Goal: Transaction & Acquisition: Purchase product/service

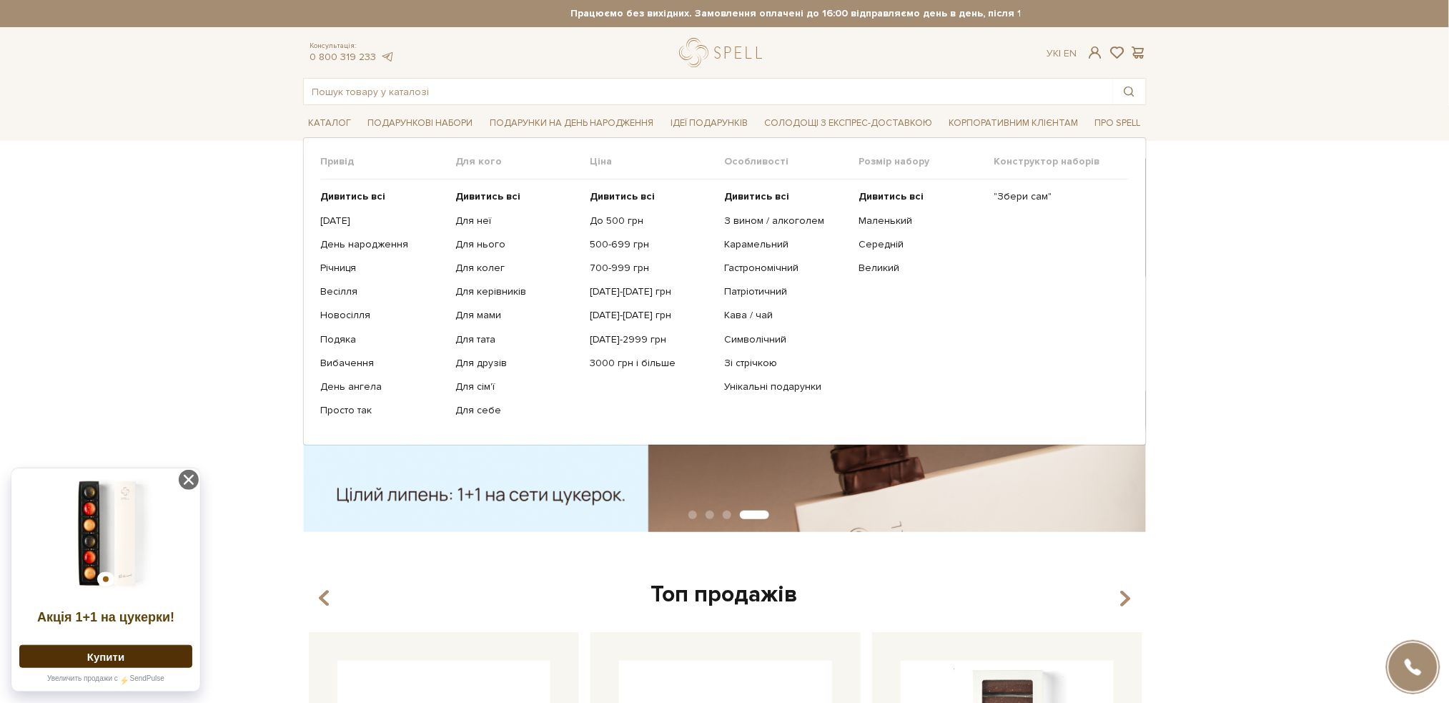
click at [423, 121] on span "Подарункові набори" at bounding box center [421, 123] width 117 height 22
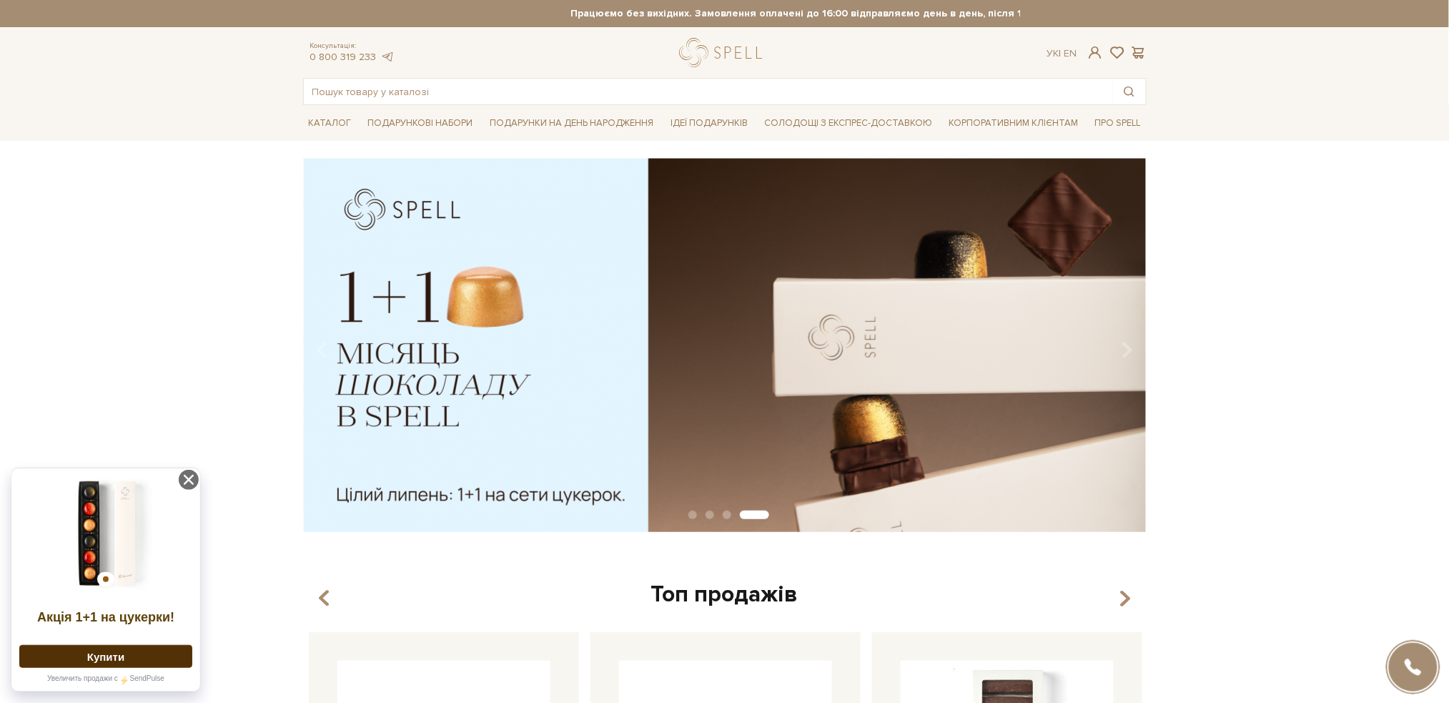
click at [423, 121] on span "Подарункові набори" at bounding box center [421, 123] width 117 height 22
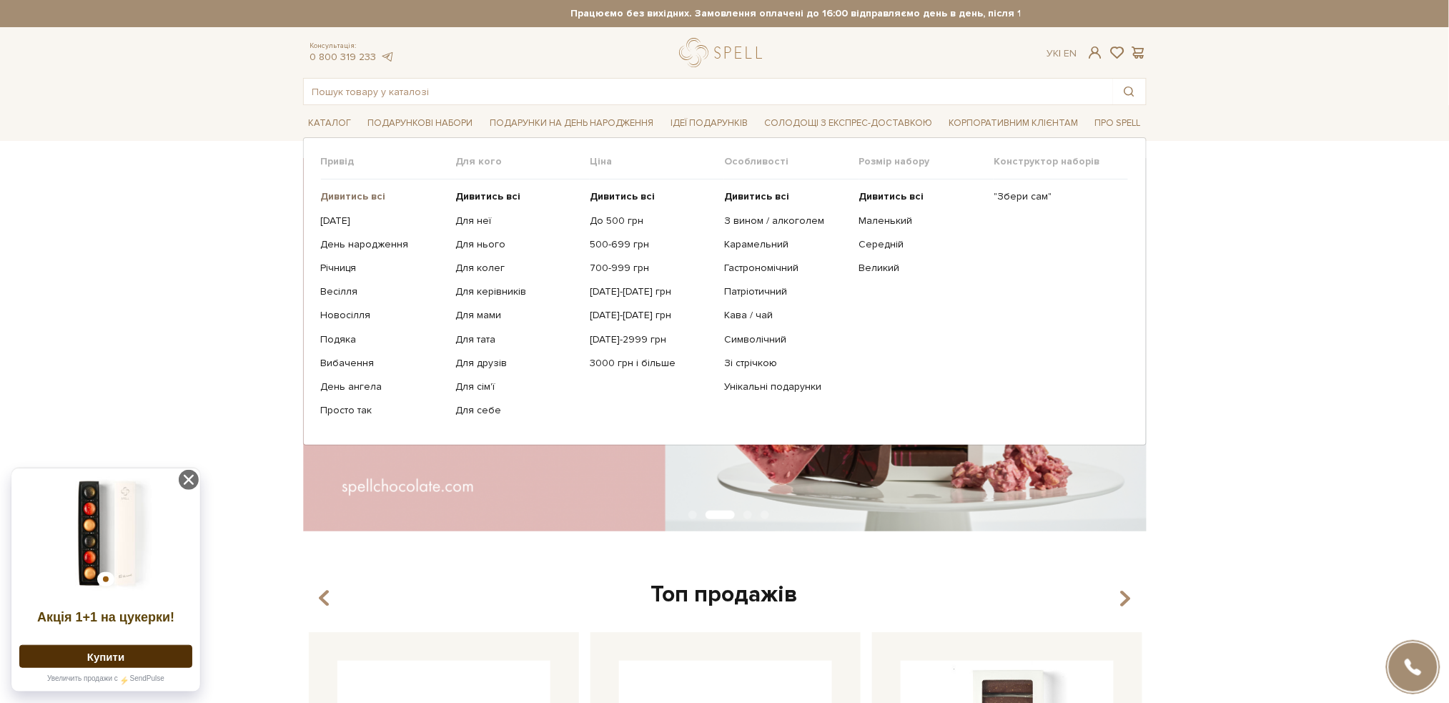
click at [333, 194] on b "Дивитись всі" at bounding box center [353, 196] width 65 height 12
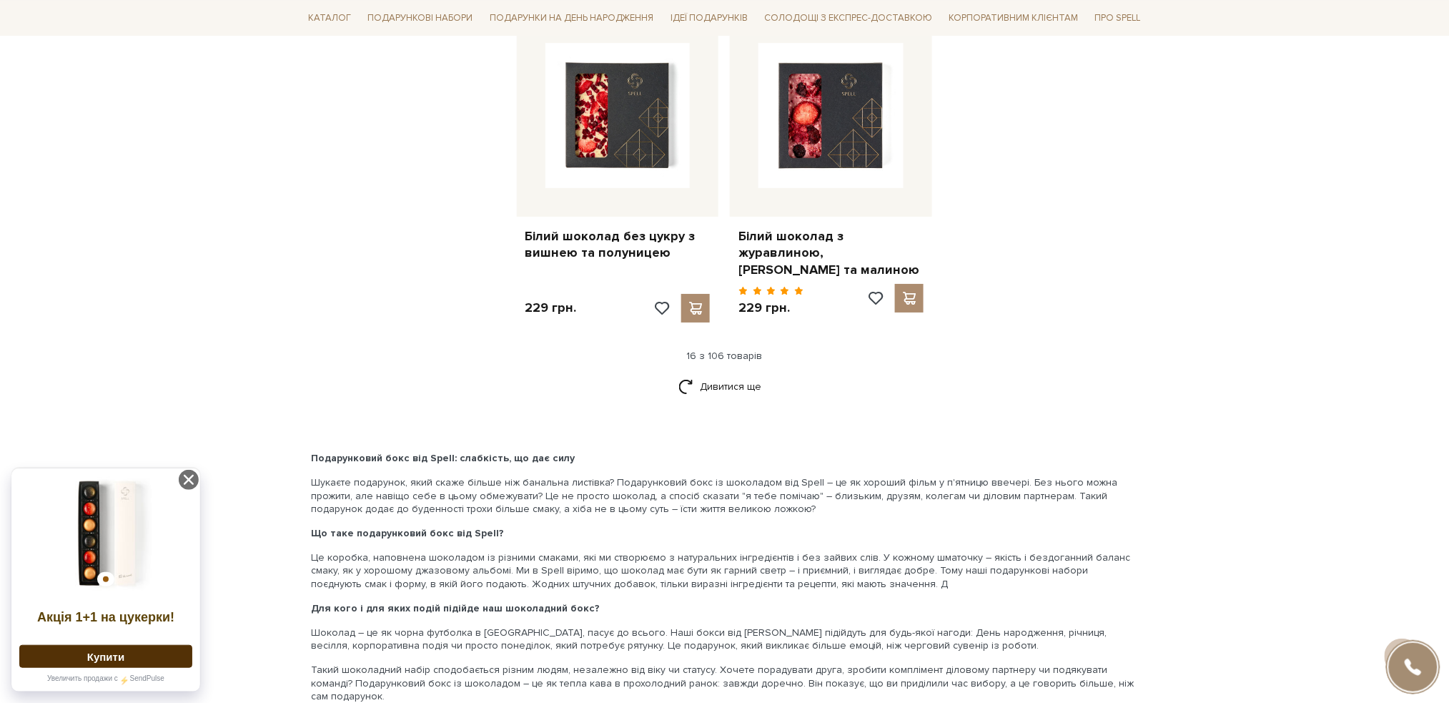
scroll to position [1811, 0]
click at [726, 378] on link "Дивитися ще" at bounding box center [725, 385] width 93 height 25
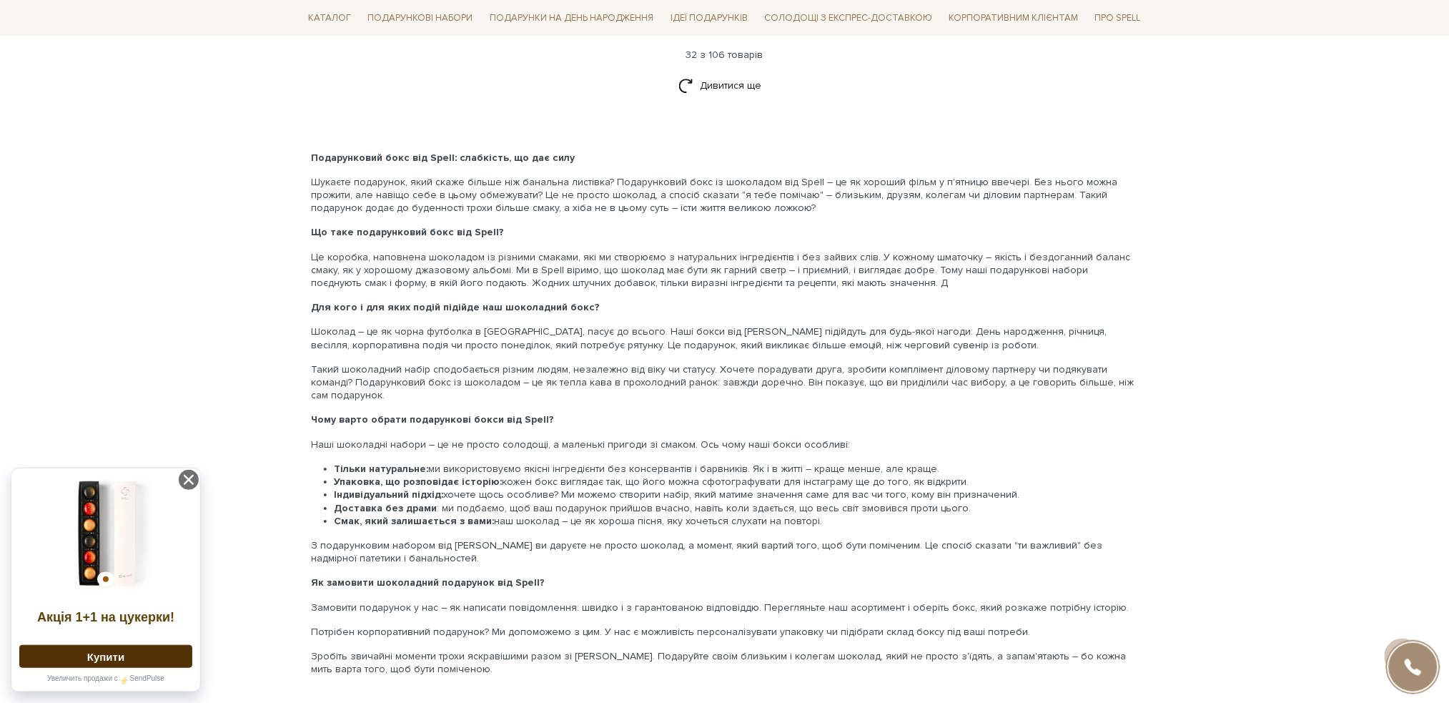
scroll to position [3622, 0]
click at [724, 71] on link "Дивитися ще" at bounding box center [725, 83] width 93 height 25
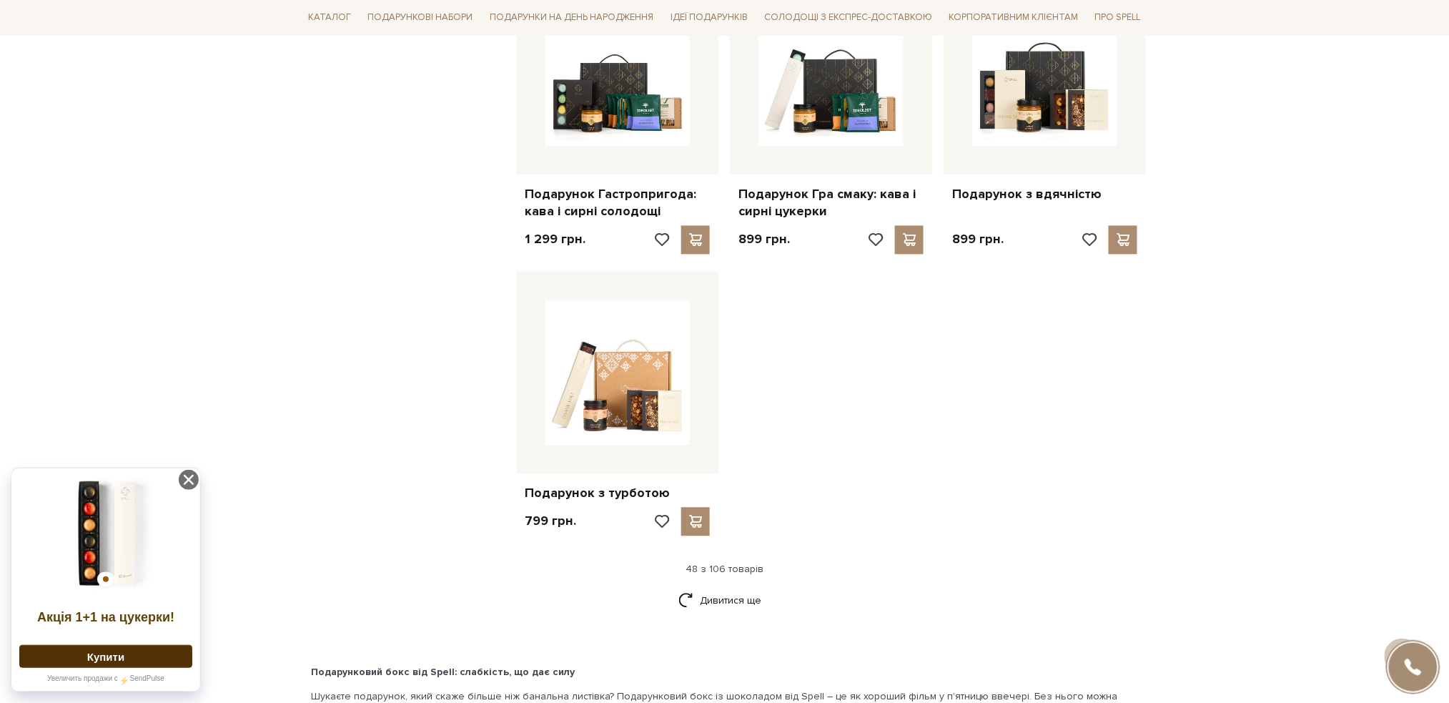
scroll to position [5052, 0]
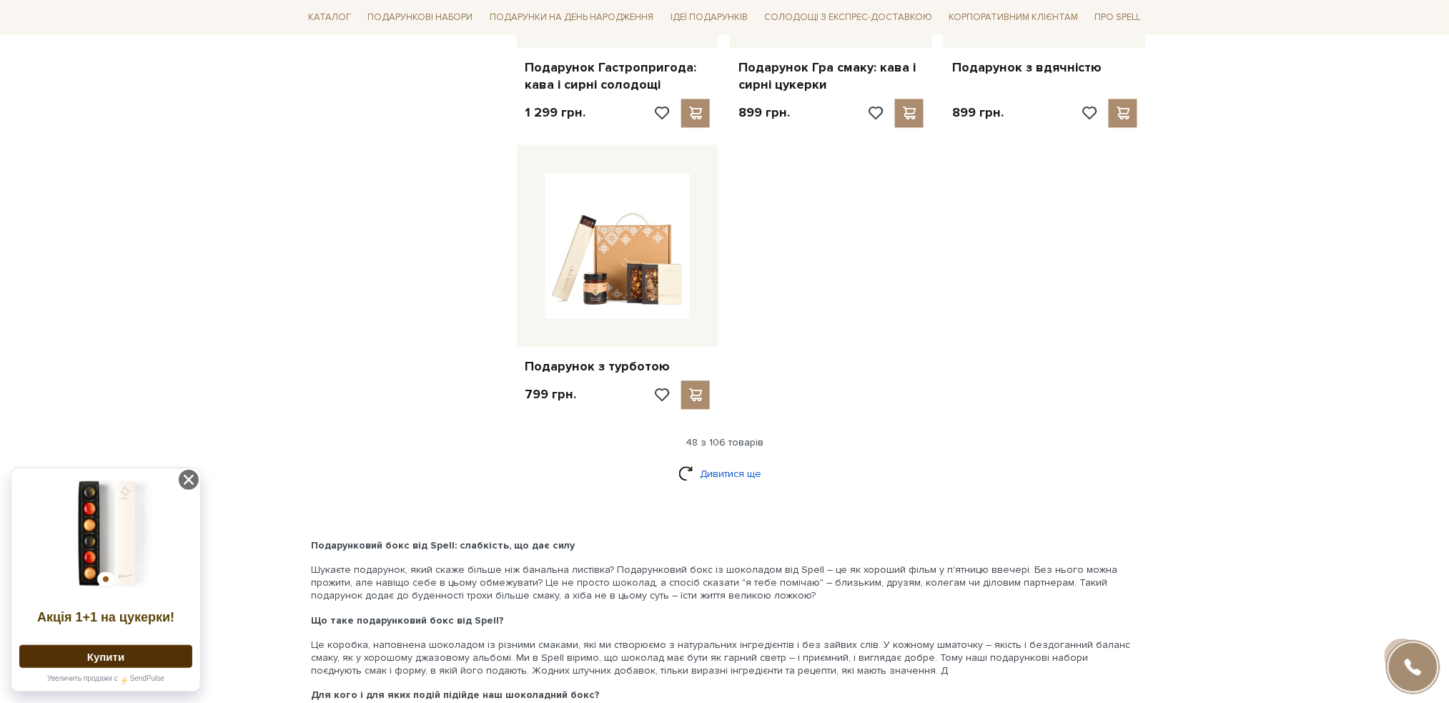
click at [738, 461] on link "Дивитися ще" at bounding box center [725, 473] width 93 height 25
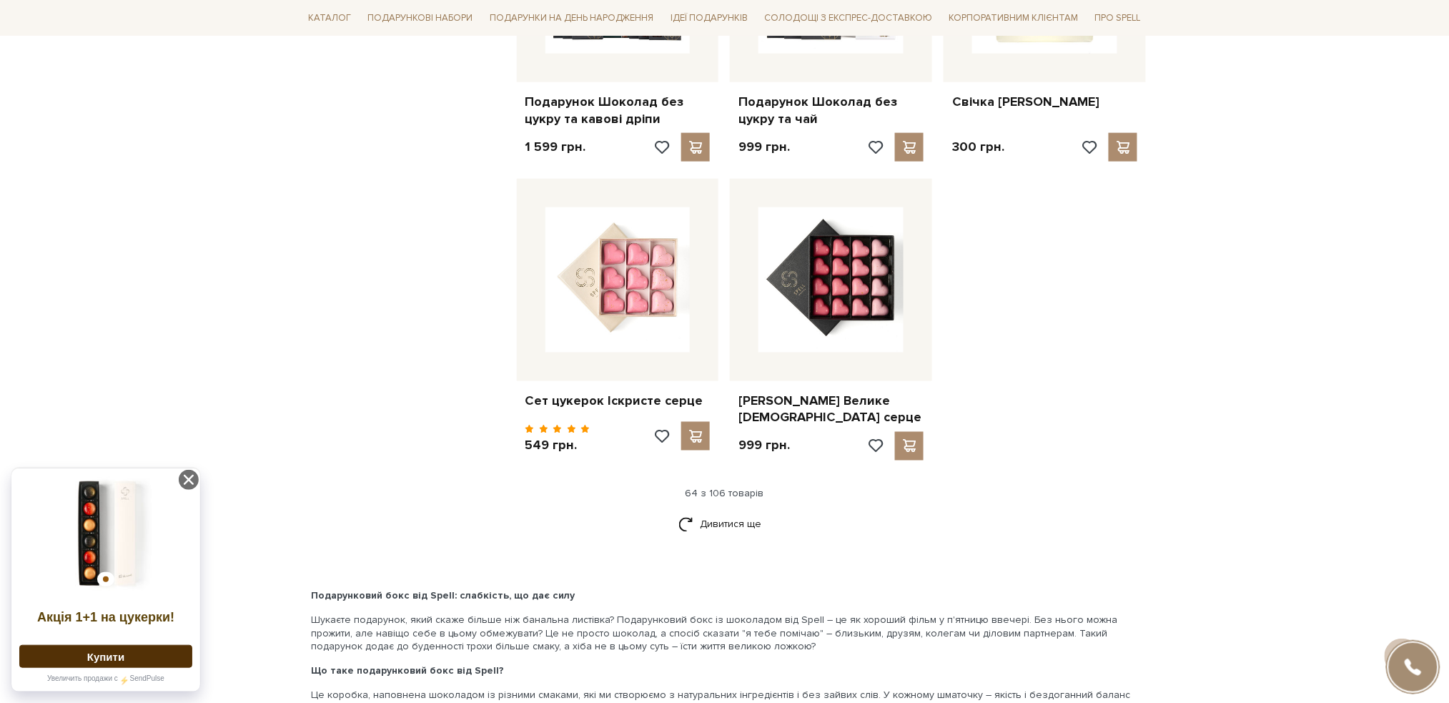
scroll to position [6482, 0]
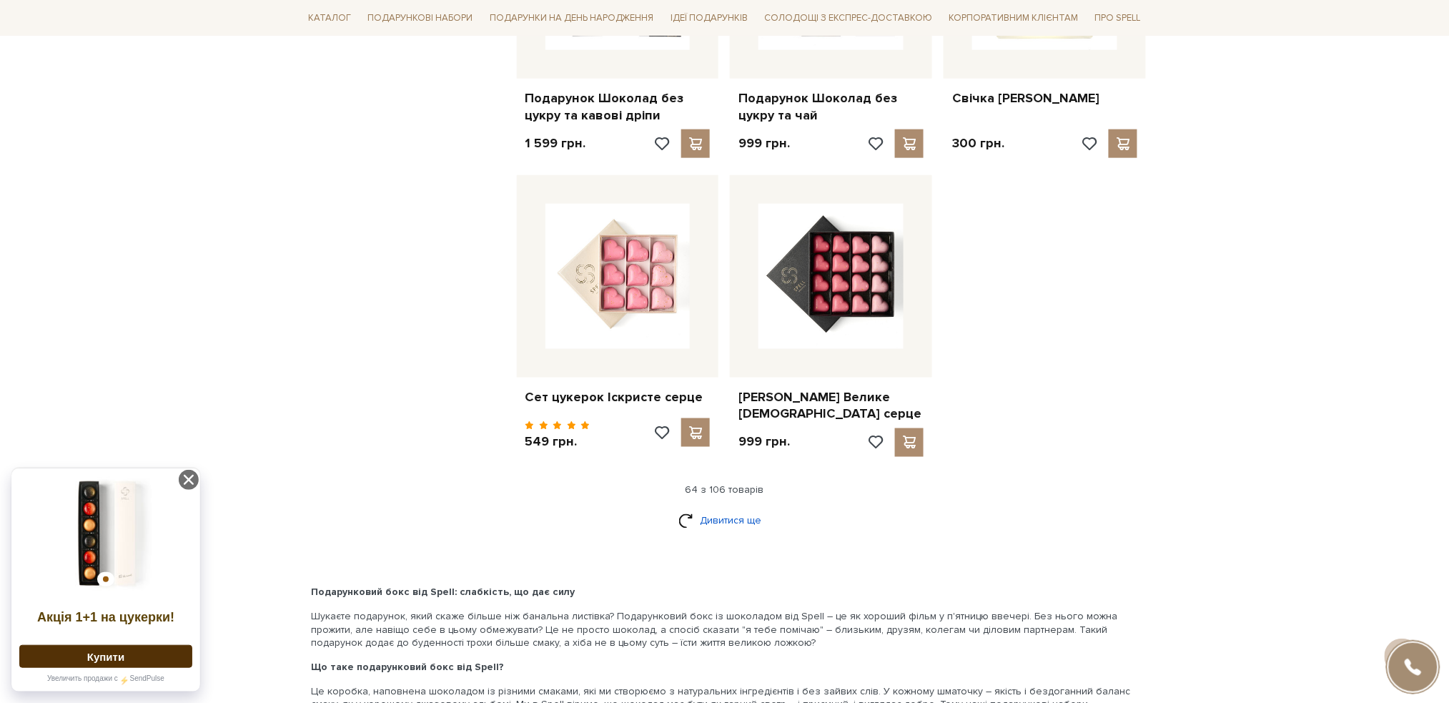
click at [727, 509] on link "Дивитися ще" at bounding box center [725, 520] width 93 height 25
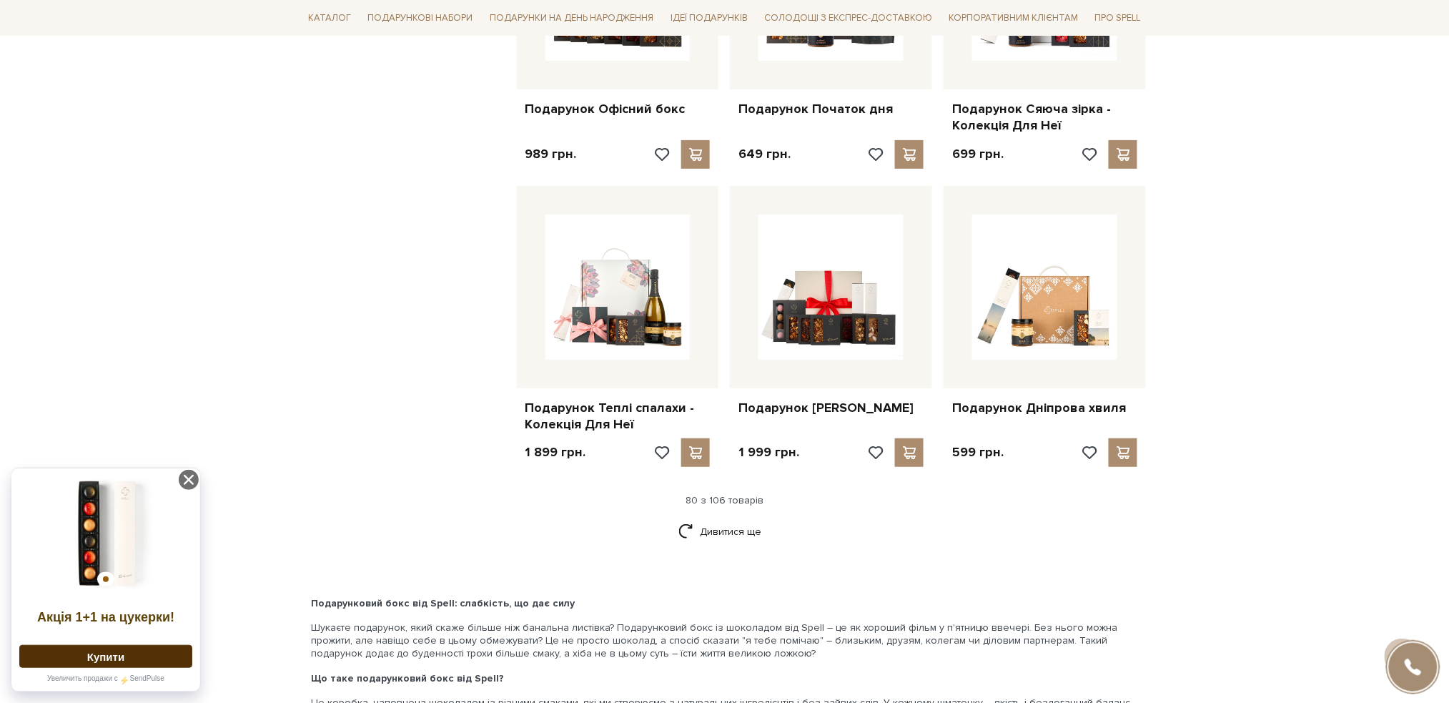
scroll to position [8103, 0]
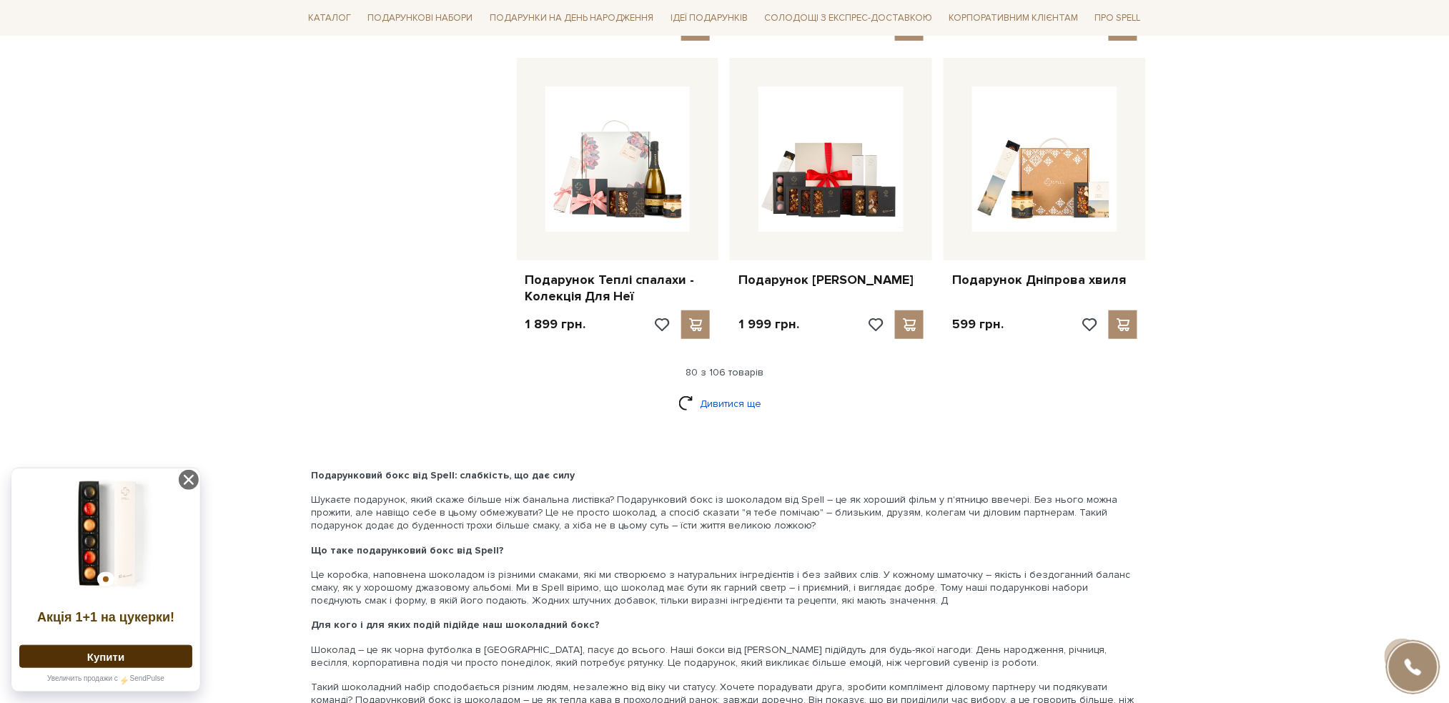
click at [706, 395] on link "Дивитися ще" at bounding box center [725, 403] width 93 height 25
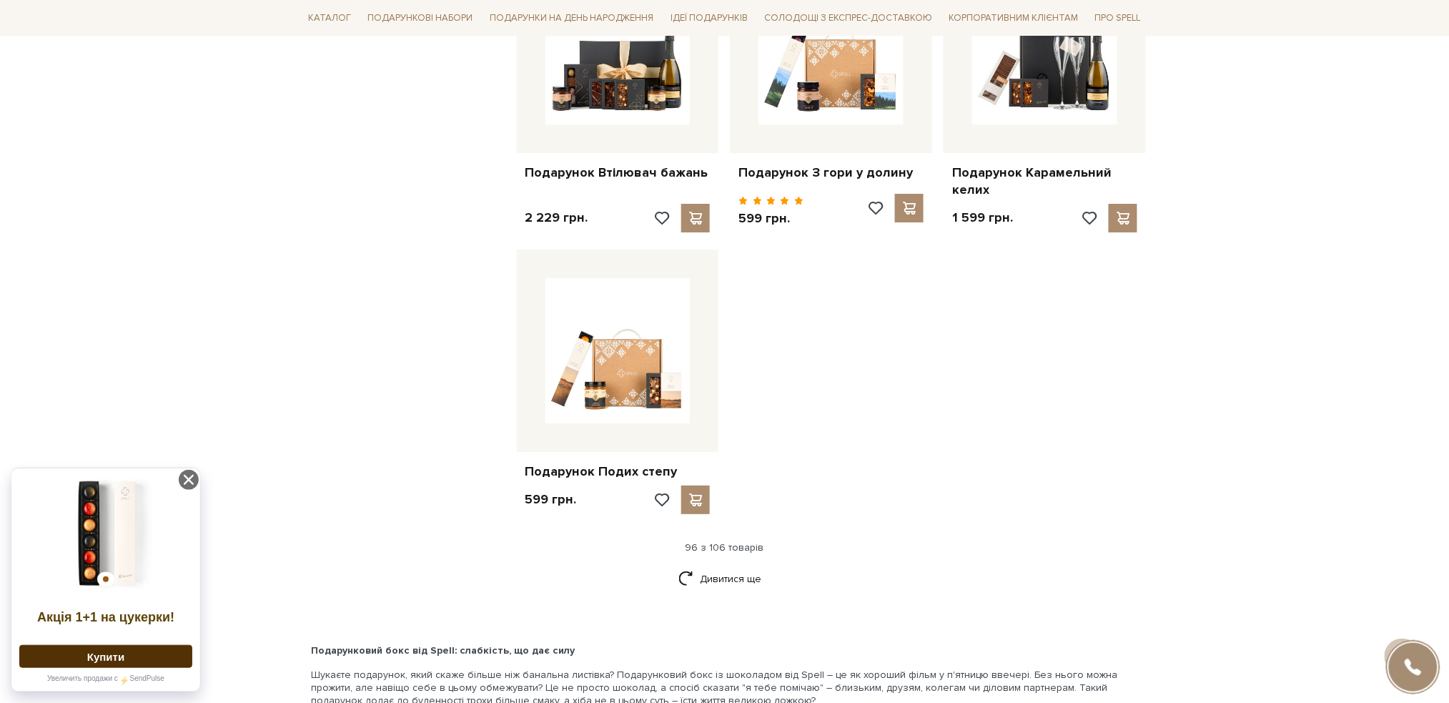
scroll to position [9914, 0]
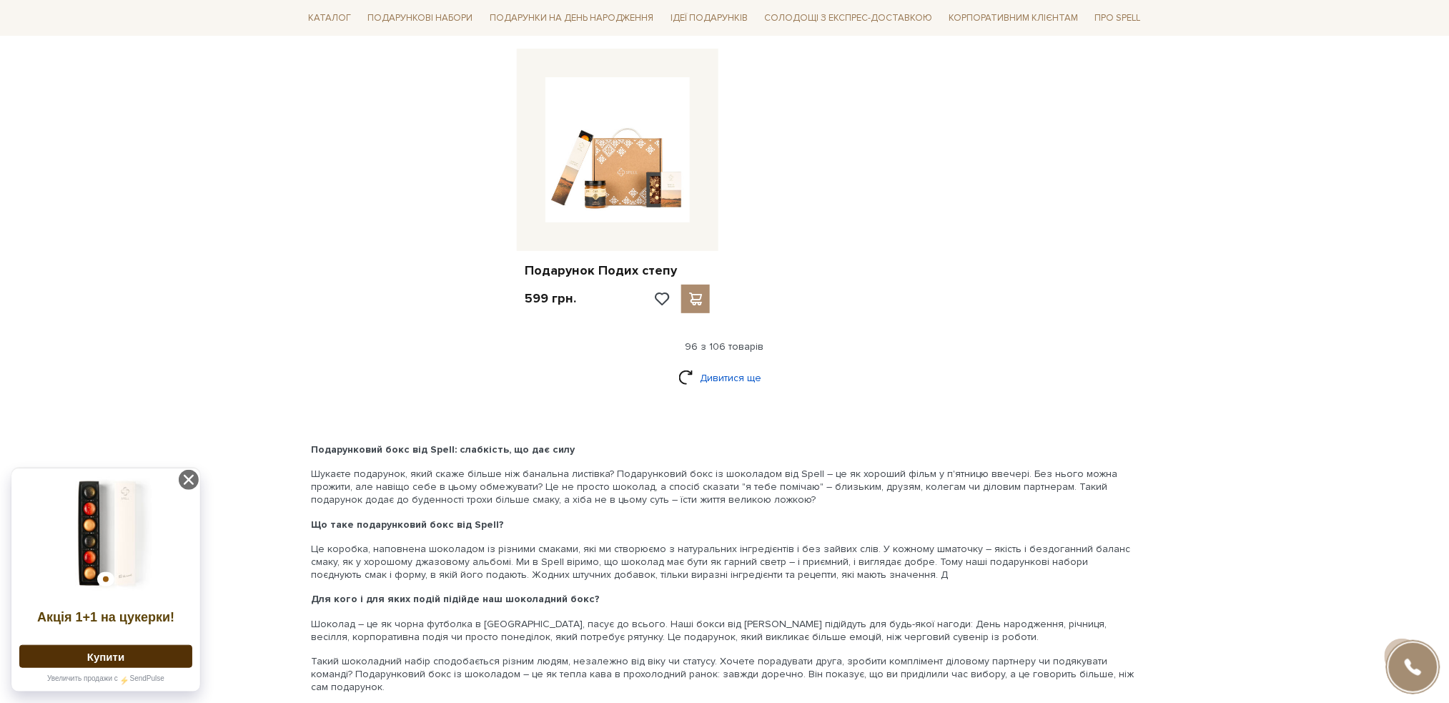
click at [711, 365] on link "Дивитися ще" at bounding box center [725, 377] width 93 height 25
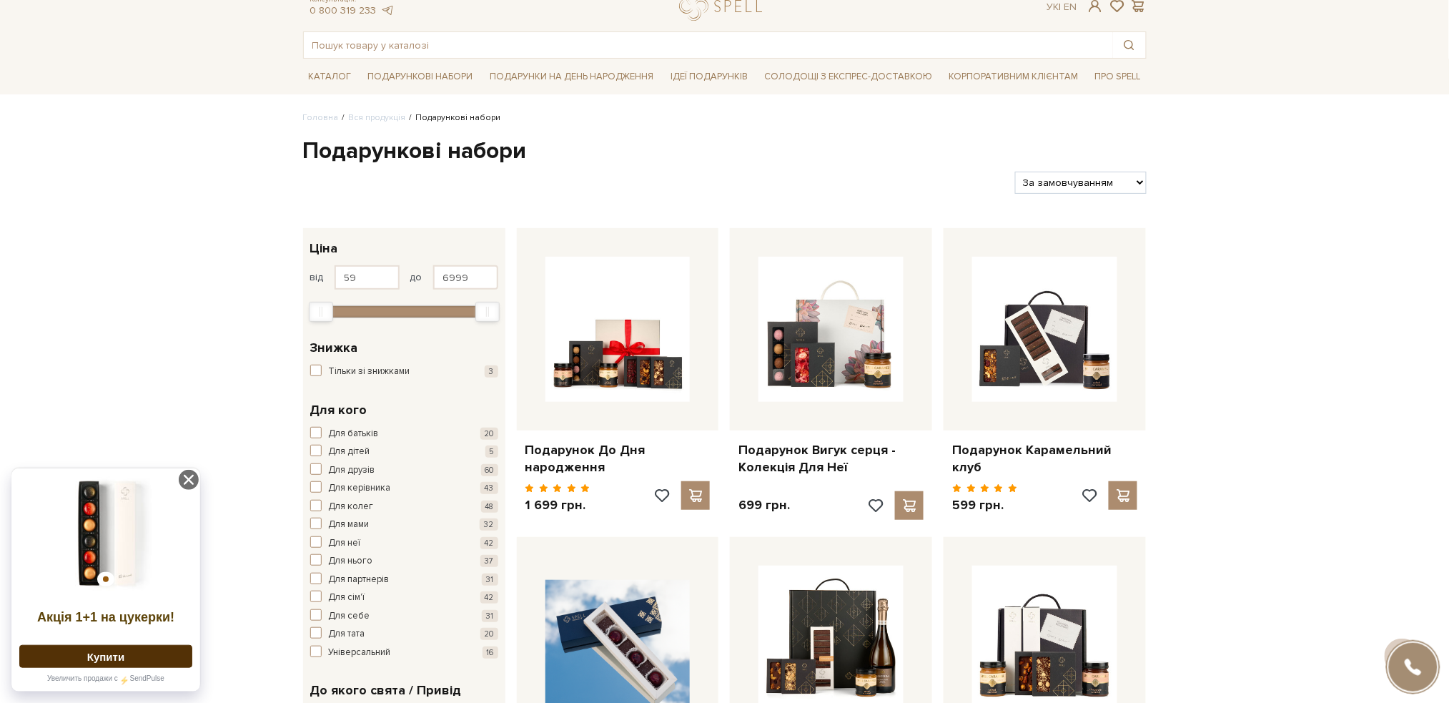
scroll to position [0, 0]
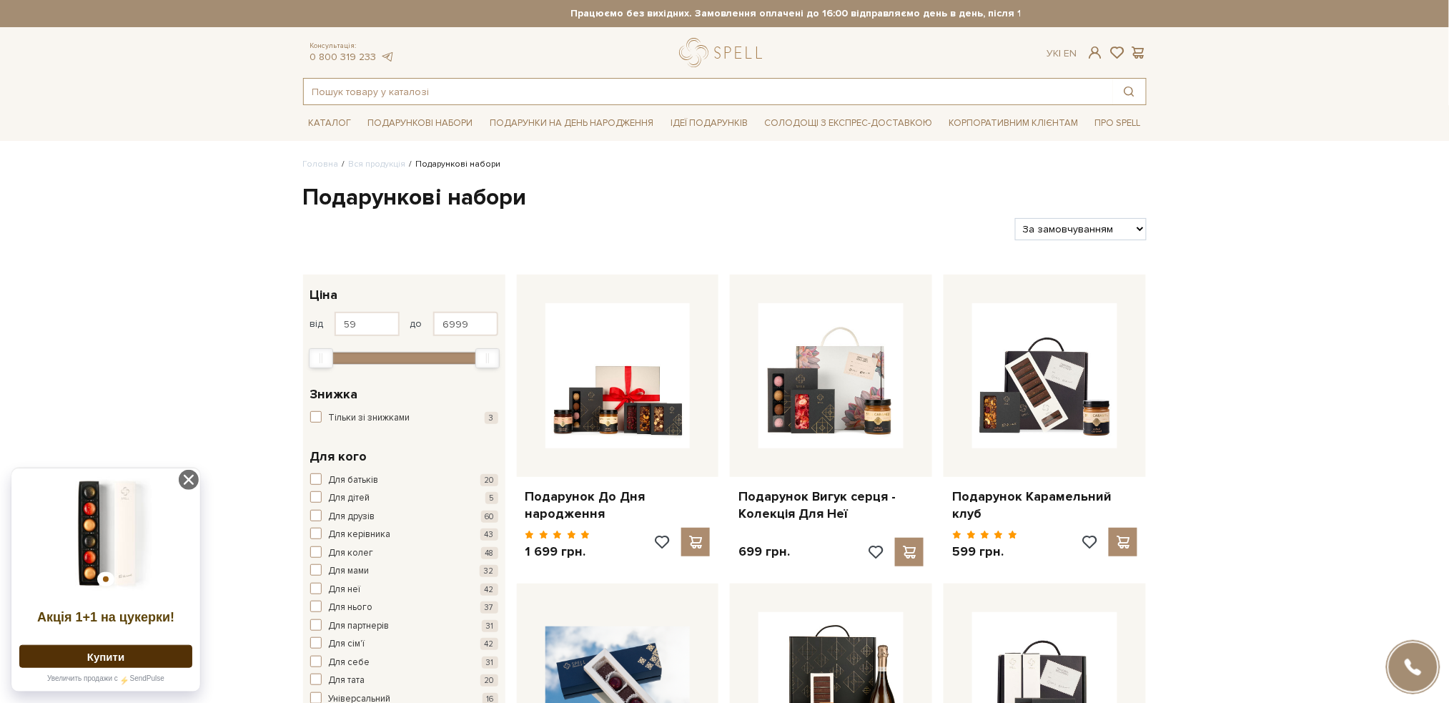
click at [345, 94] on input "text" at bounding box center [708, 92] width 809 height 26
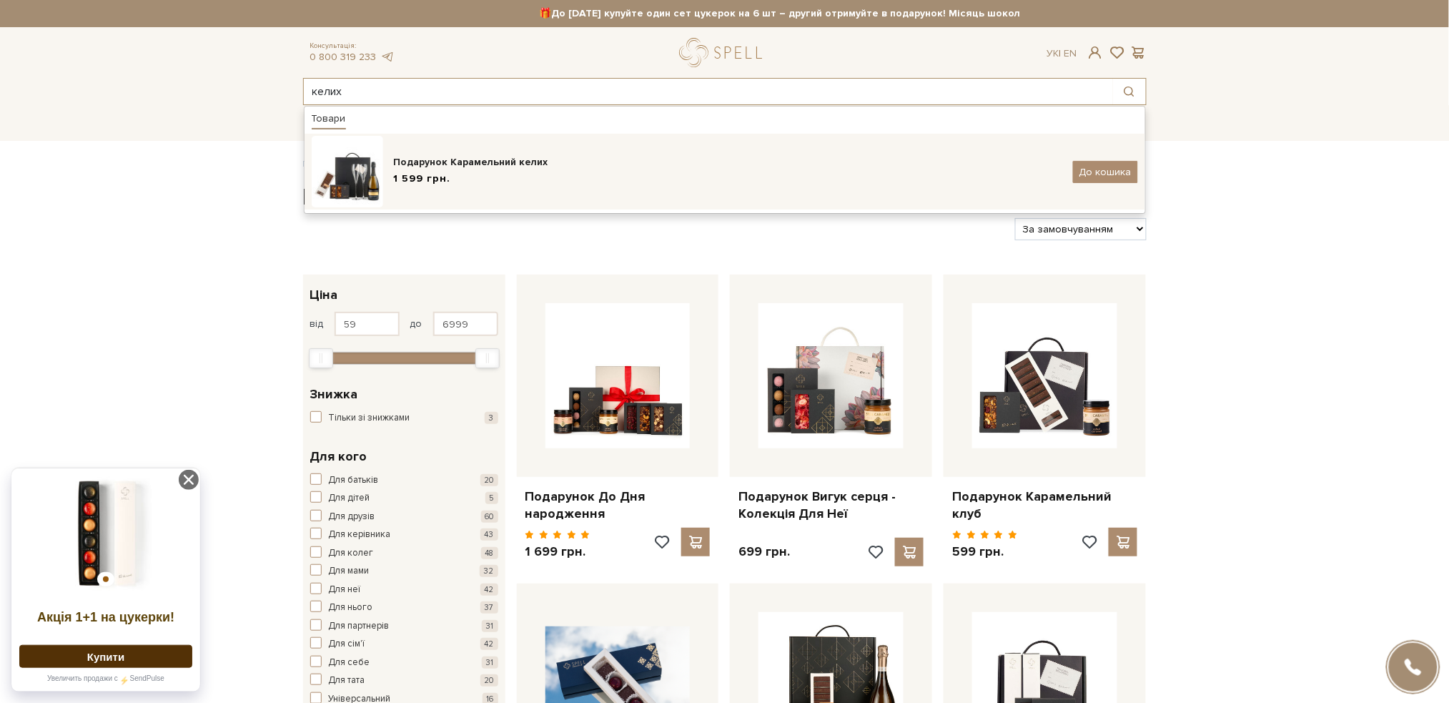
type input "келих"
click at [395, 169] on div "Подарунок Карамельний келих" at bounding box center [728, 162] width 669 height 14
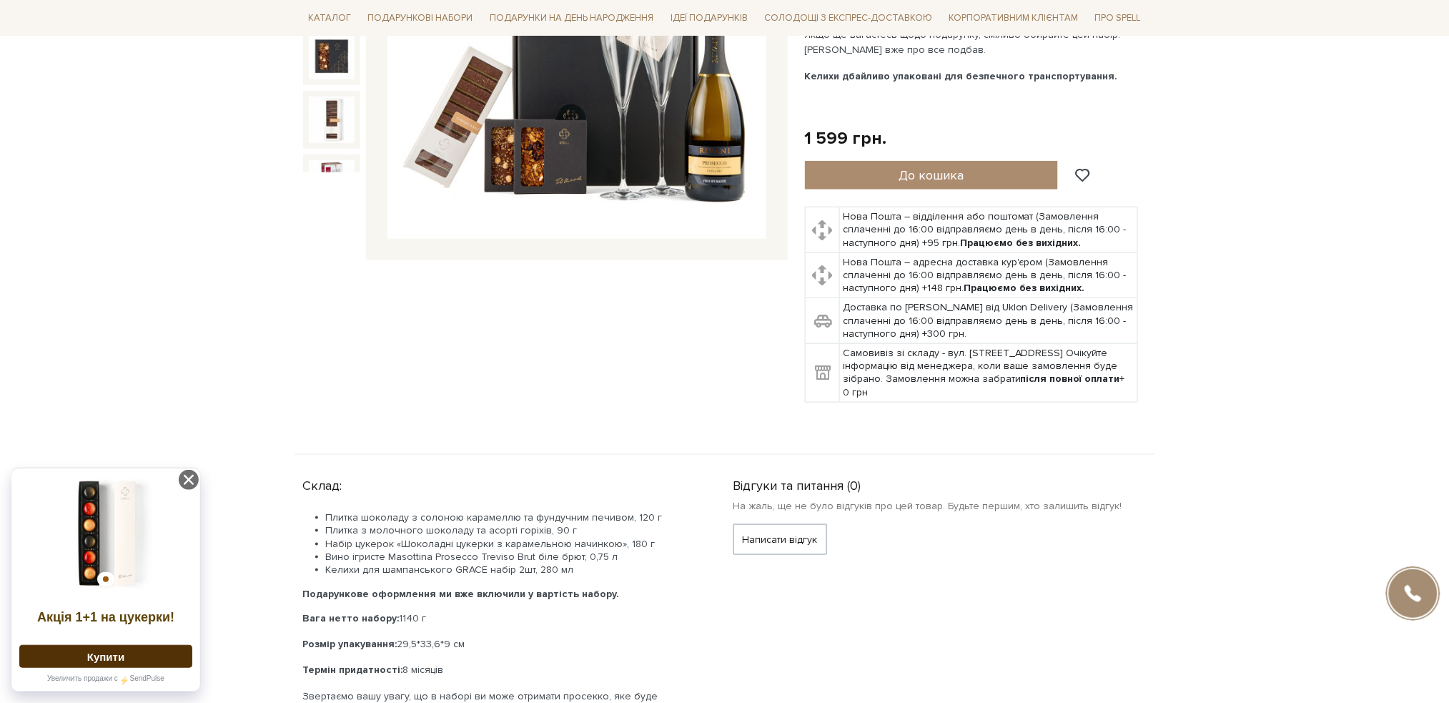
scroll to position [381, 0]
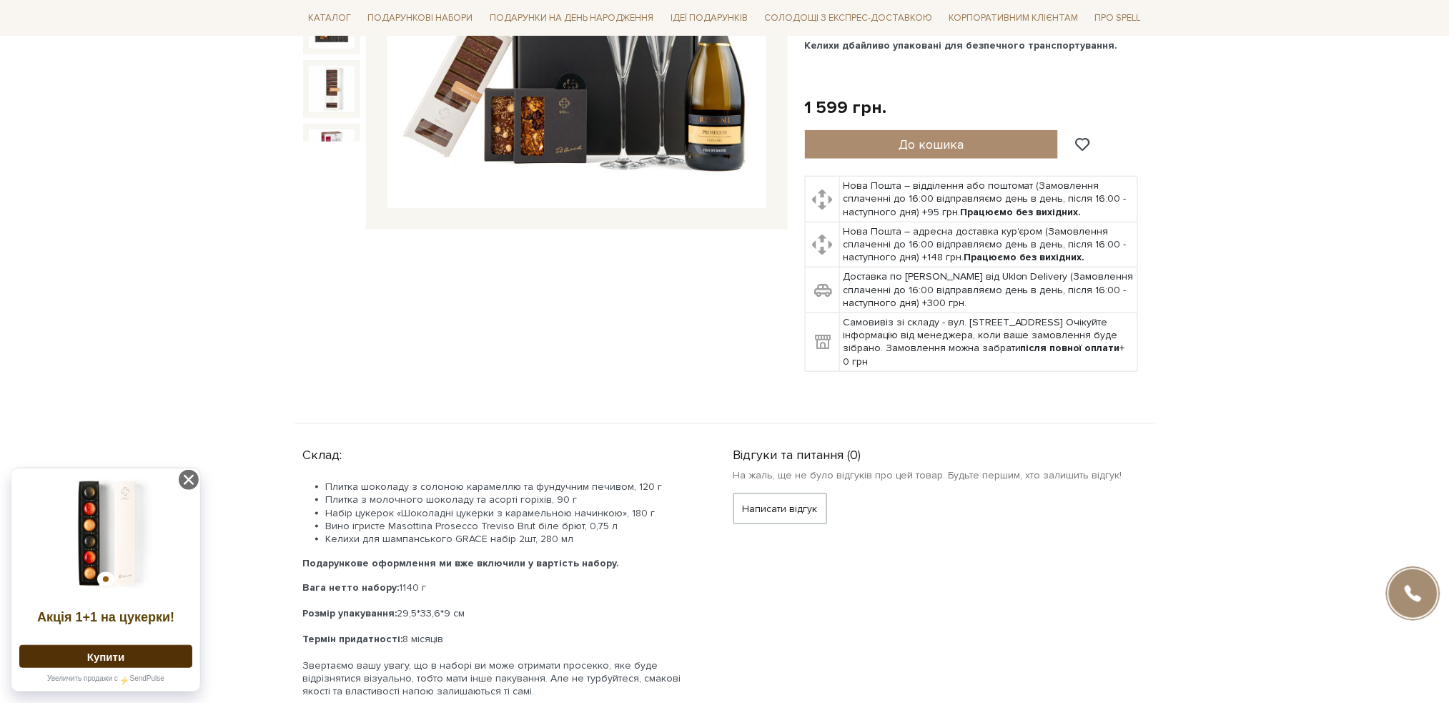
click at [0, 204] on body "Подарункові набори SALE Корпоративним клієнтам Доставка і оплата Консультація: …" at bounding box center [724, 712] width 1449 height 2187
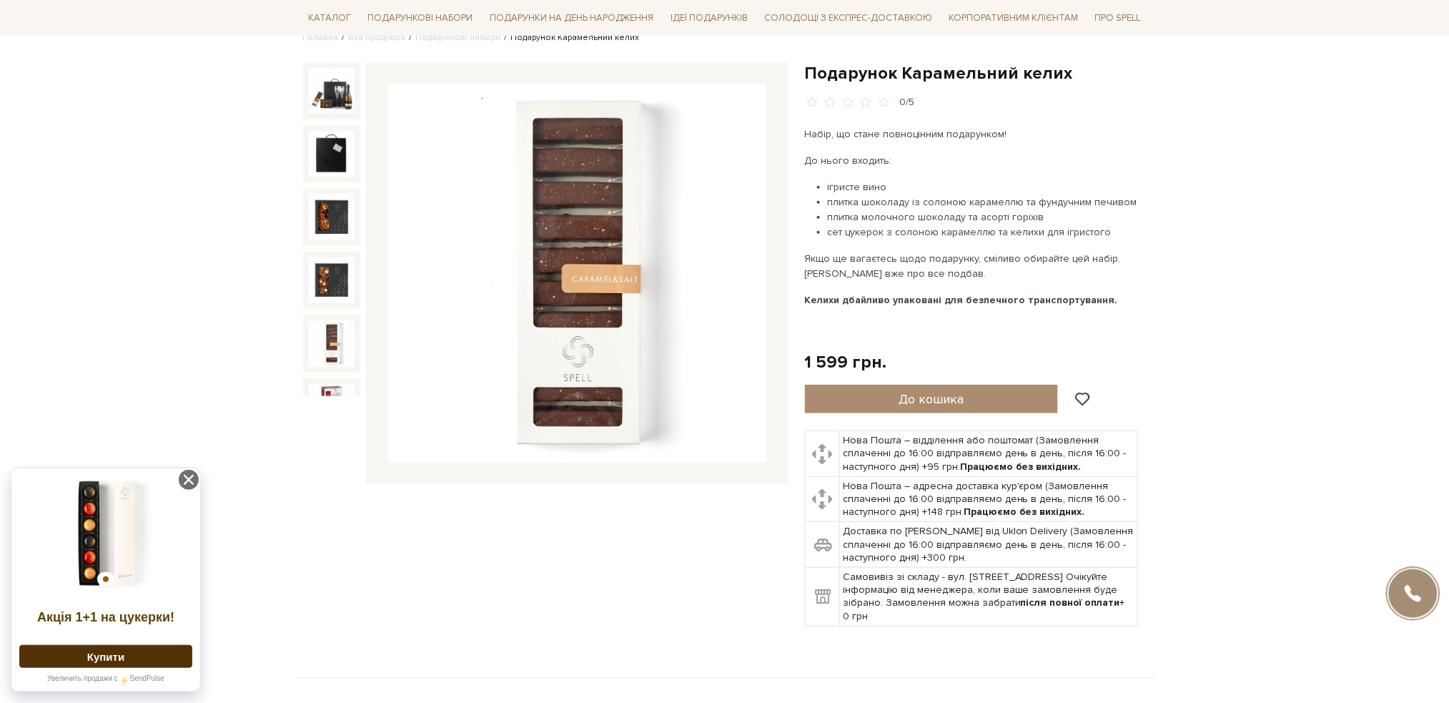
scroll to position [0, 0]
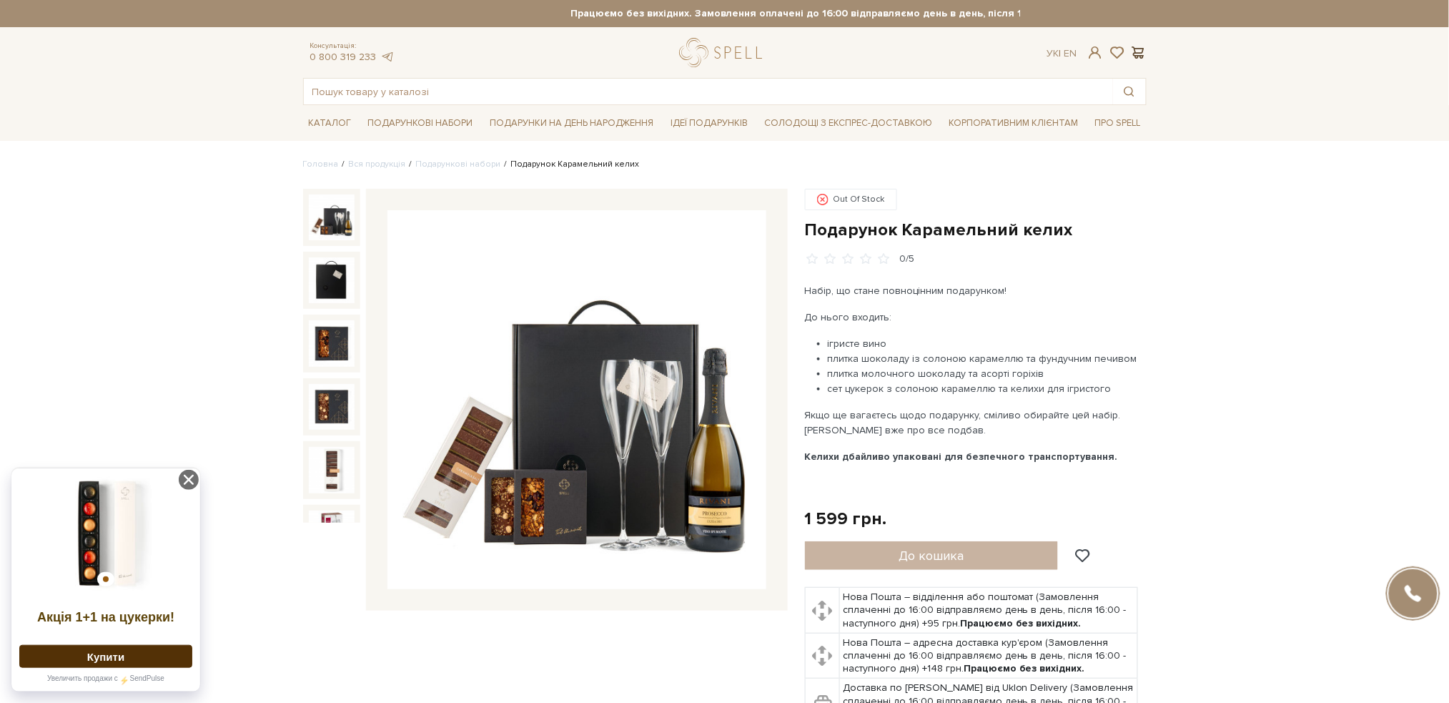
click at [1138, 48] on span at bounding box center [1138, 52] width 17 height 15
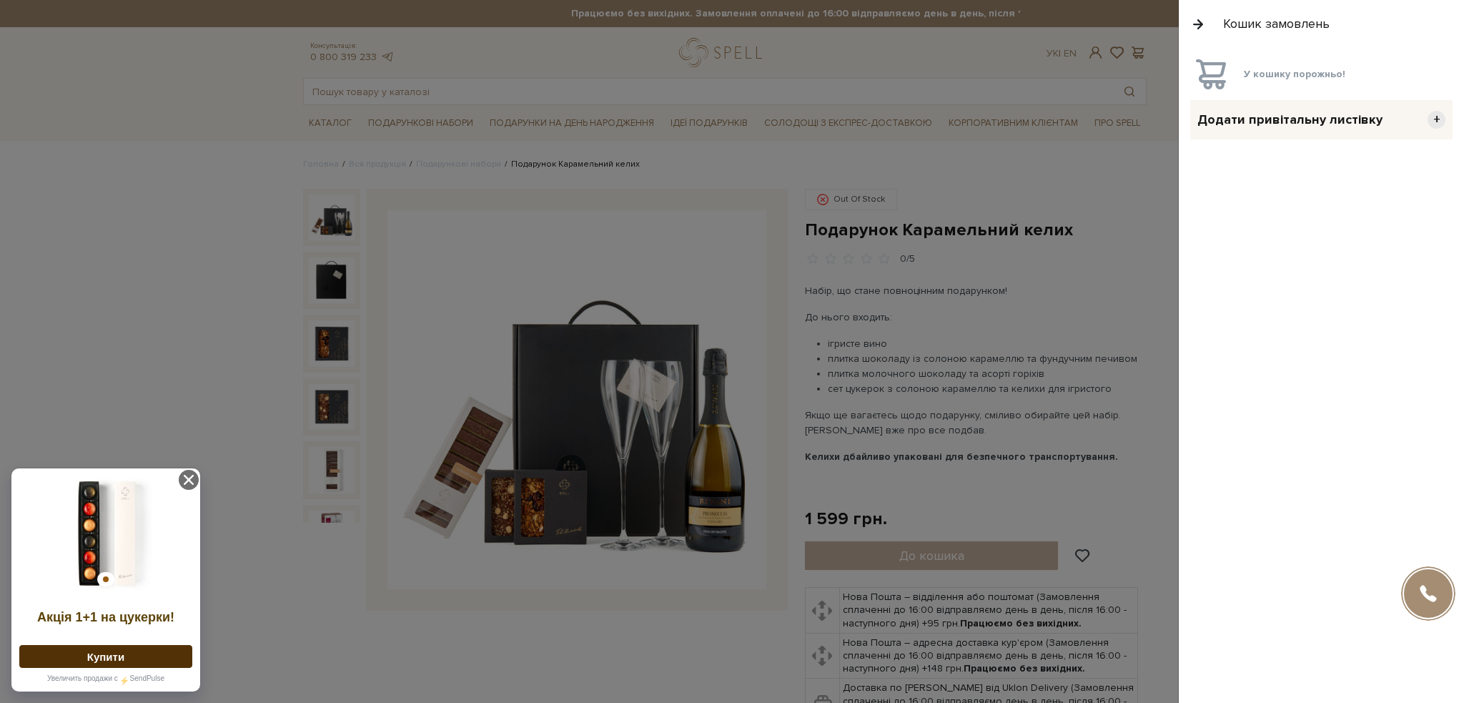
click at [1432, 117] on span "+" at bounding box center [1437, 120] width 18 height 18
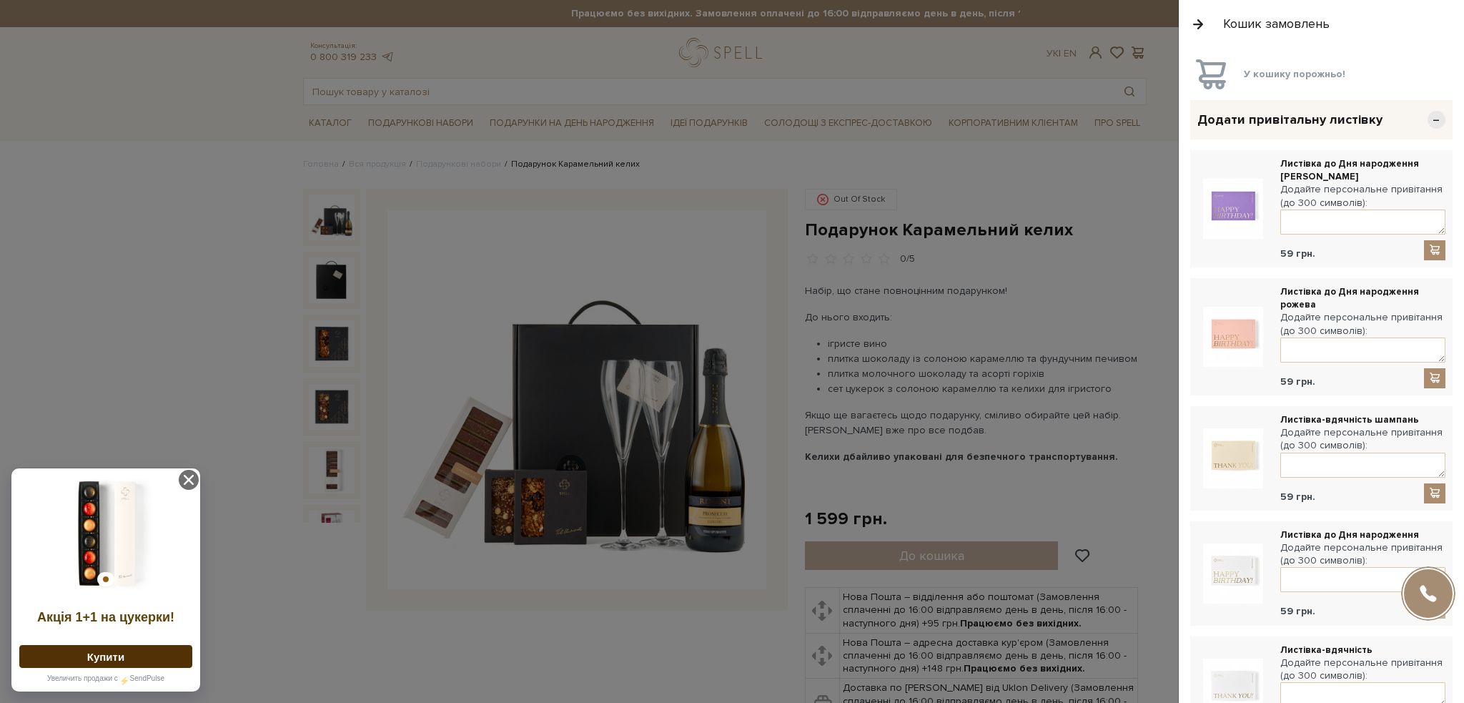
click at [1194, 21] on button "button" at bounding box center [1198, 23] width 16 height 25
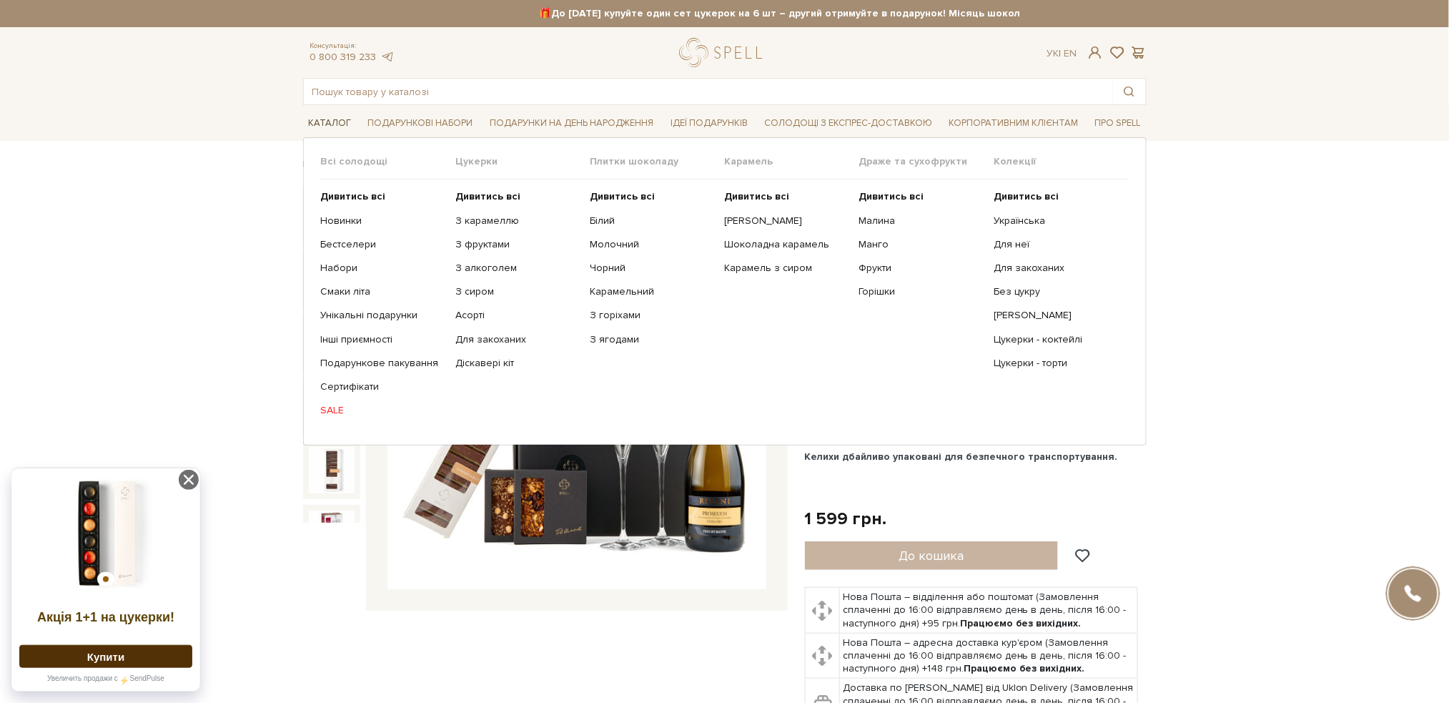
click at [312, 124] on span "Каталог" at bounding box center [330, 123] width 54 height 22
